Goal: Browse casually

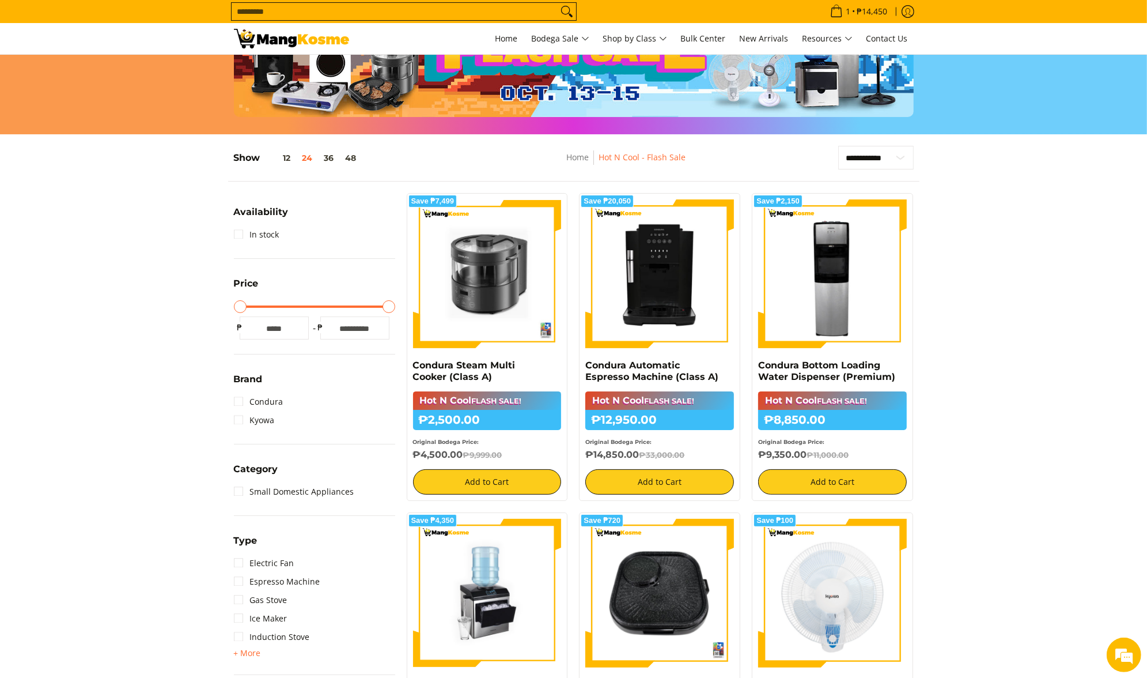
scroll to position [97, 0]
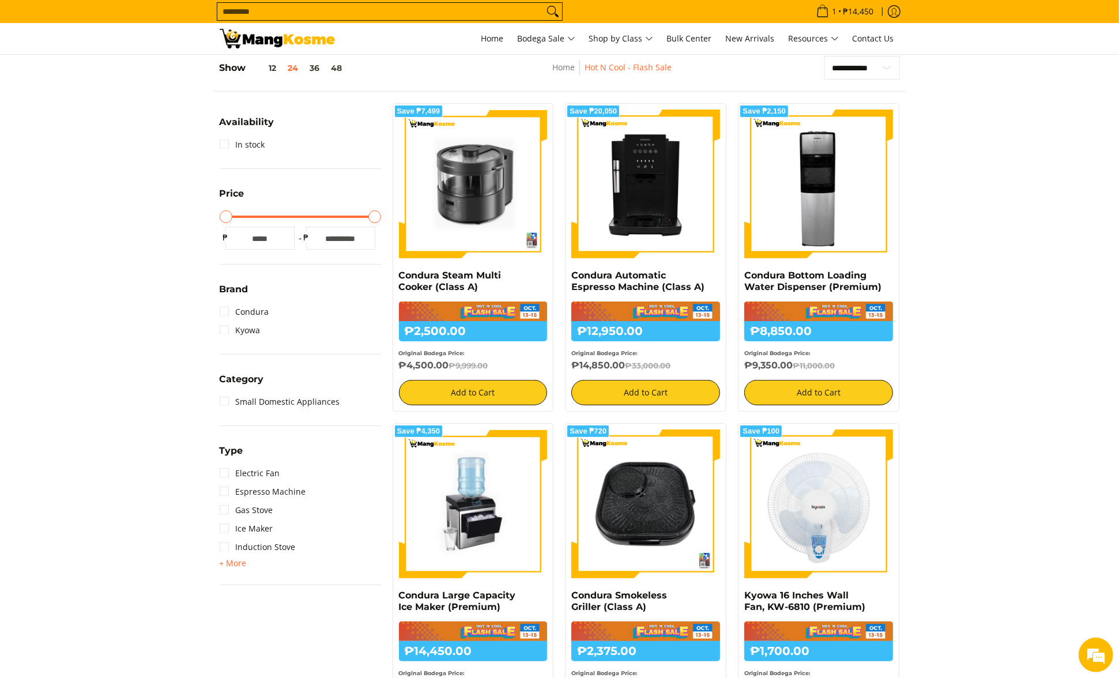
scroll to position [188, 0]
